Goal: Obtain resource: Obtain resource

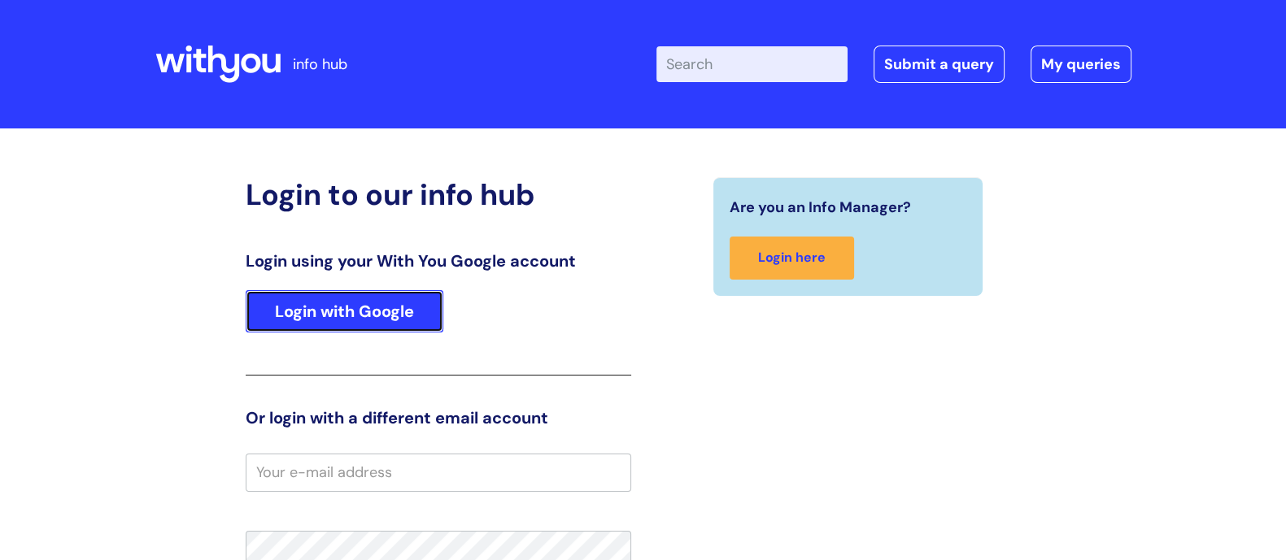
click at [298, 307] on link "Login with Google" at bounding box center [345, 311] width 198 height 42
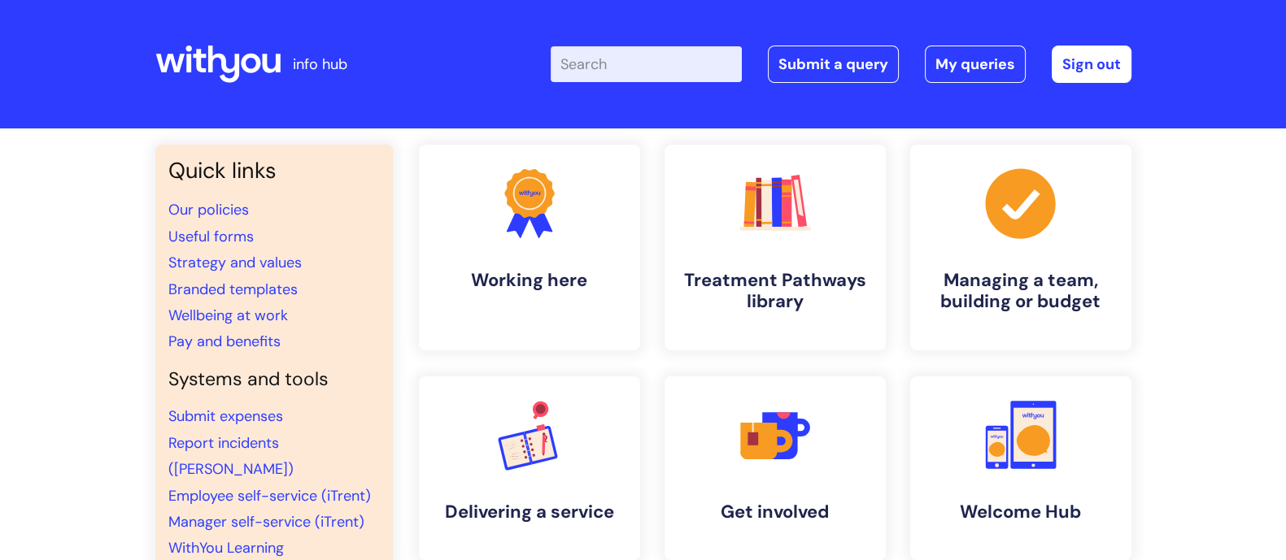
click at [650, 59] on input "Enter your search term here..." at bounding box center [646, 64] width 191 height 36
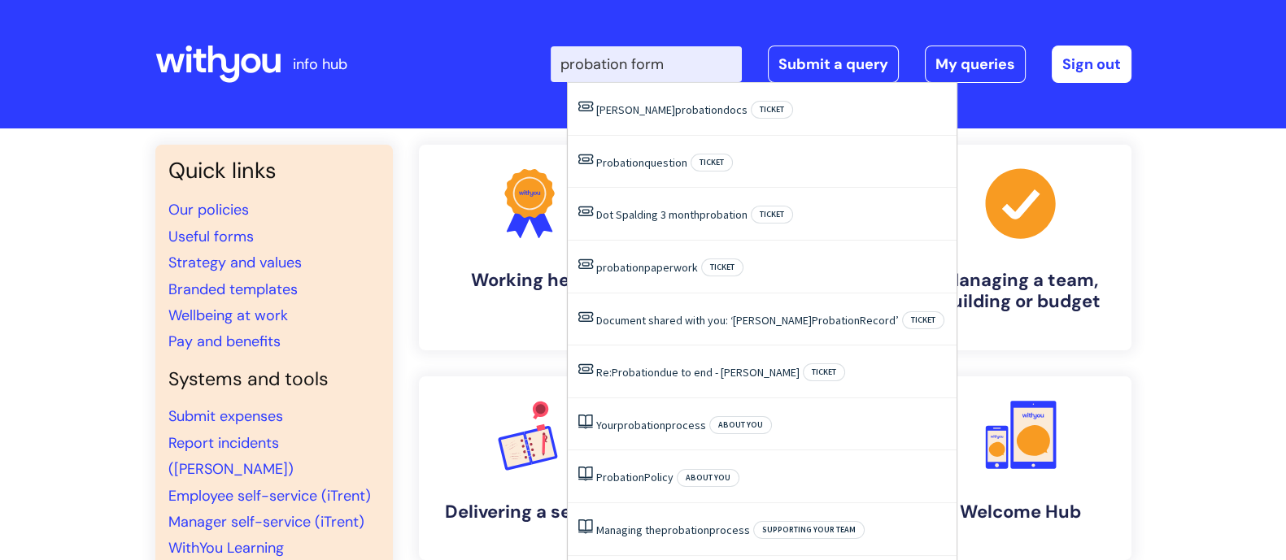
type input "probation forms"
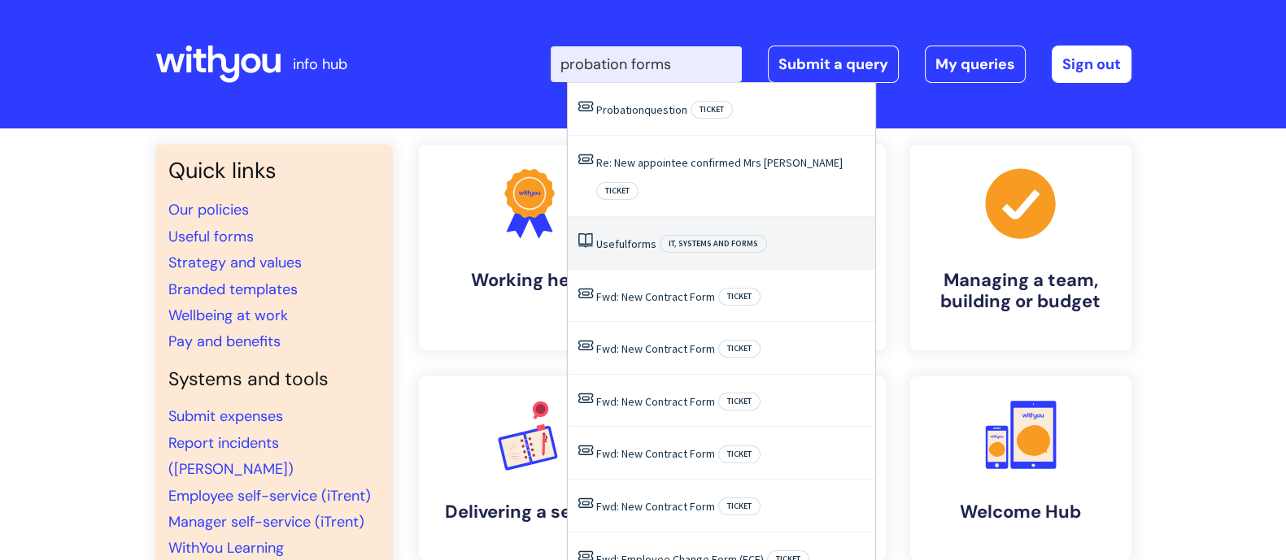
click at [643, 237] on span "forms" at bounding box center [641, 244] width 29 height 15
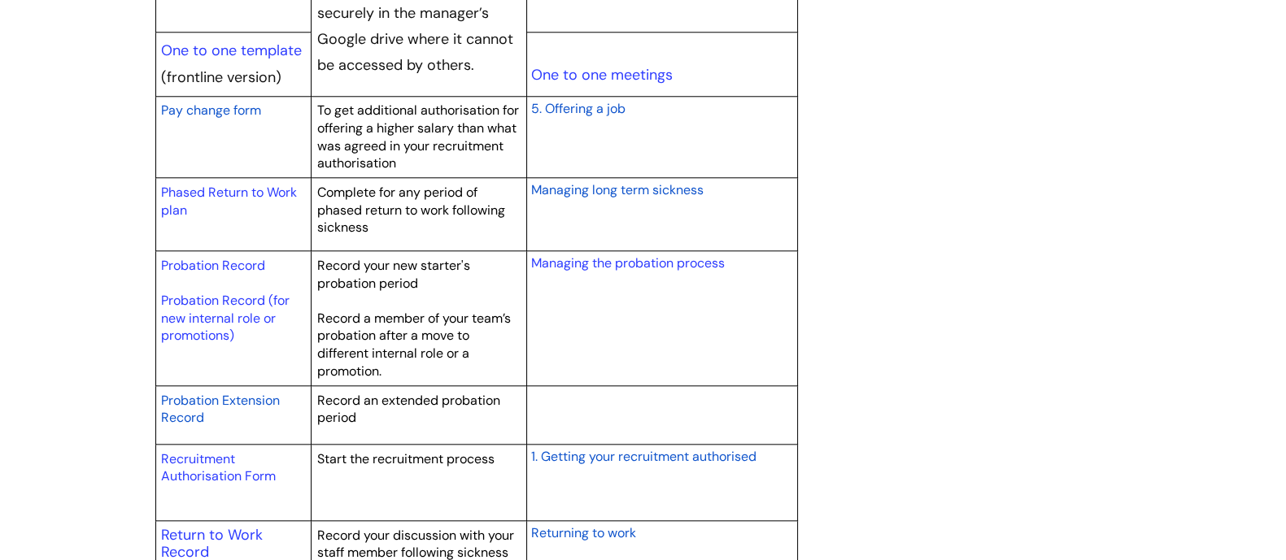
scroll to position [2237, 0]
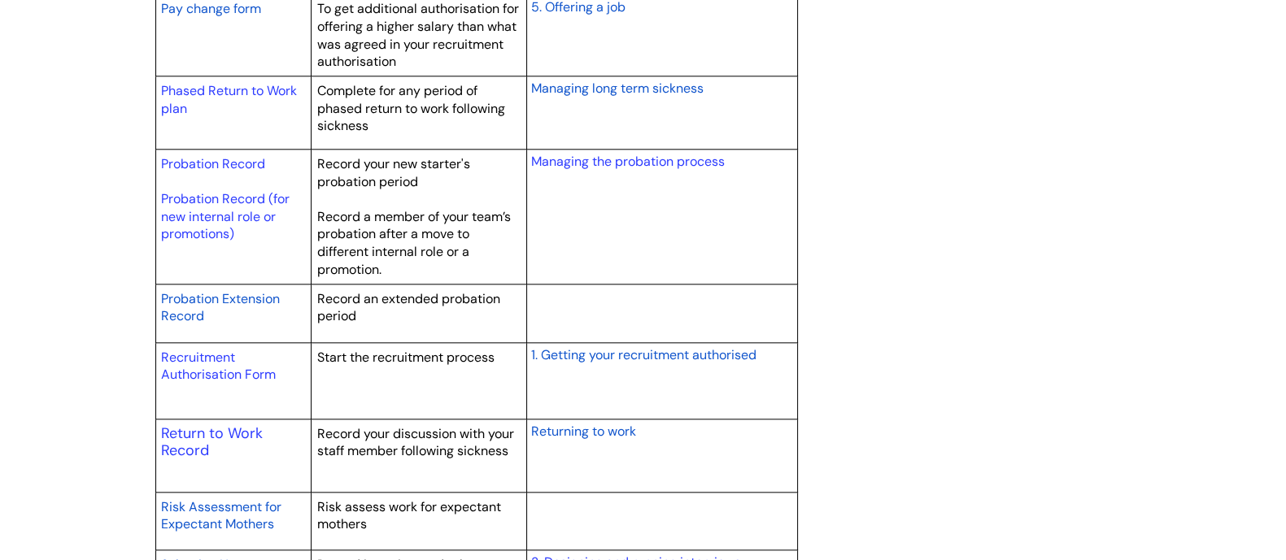
click at [220, 150] on td "Probation Record Probation Record (for new internal role or promotions)" at bounding box center [233, 217] width 156 height 134
click at [220, 161] on link "Probation Record" at bounding box center [213, 163] width 104 height 17
click at [223, 163] on link "Probation Record" at bounding box center [213, 163] width 104 height 17
